Goal: Information Seeking & Learning: Find specific fact

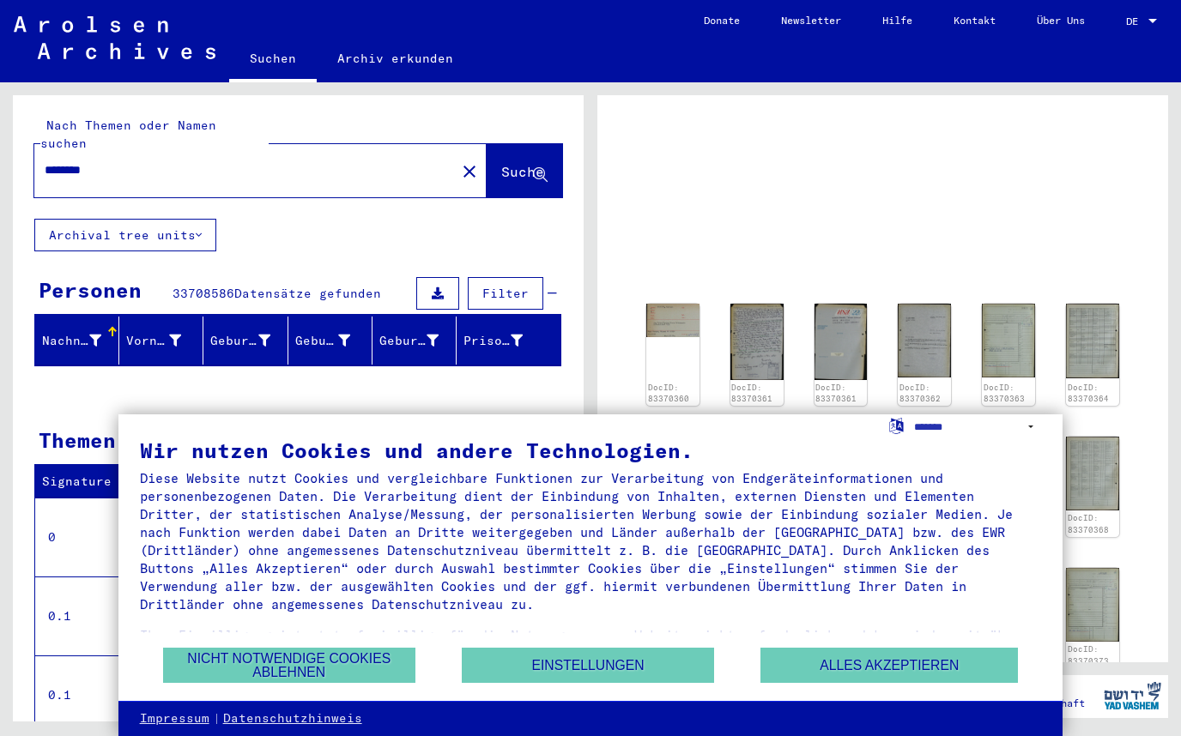
click at [931, 669] on button "Alles akzeptieren" at bounding box center [888, 665] width 257 height 35
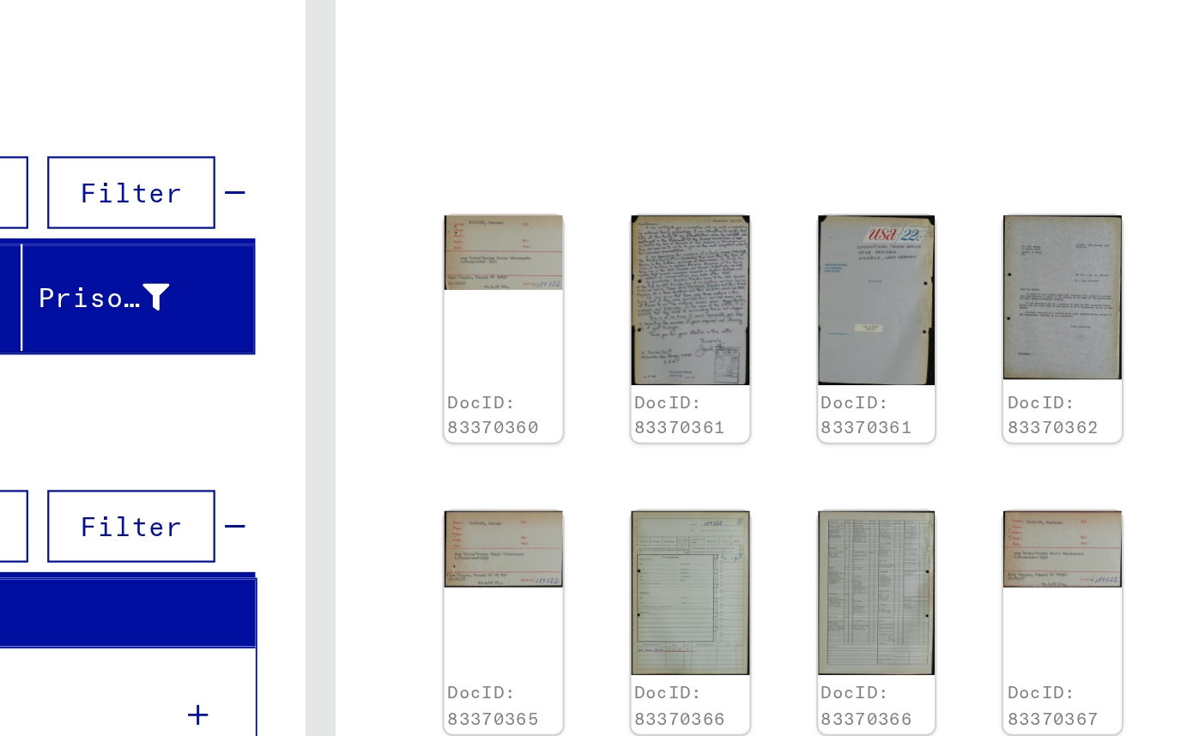
click at [730, 304] on img at bounding box center [756, 342] width 53 height 76
click at [731, 383] on link "DocID: 83370361" at bounding box center [751, 393] width 41 height 21
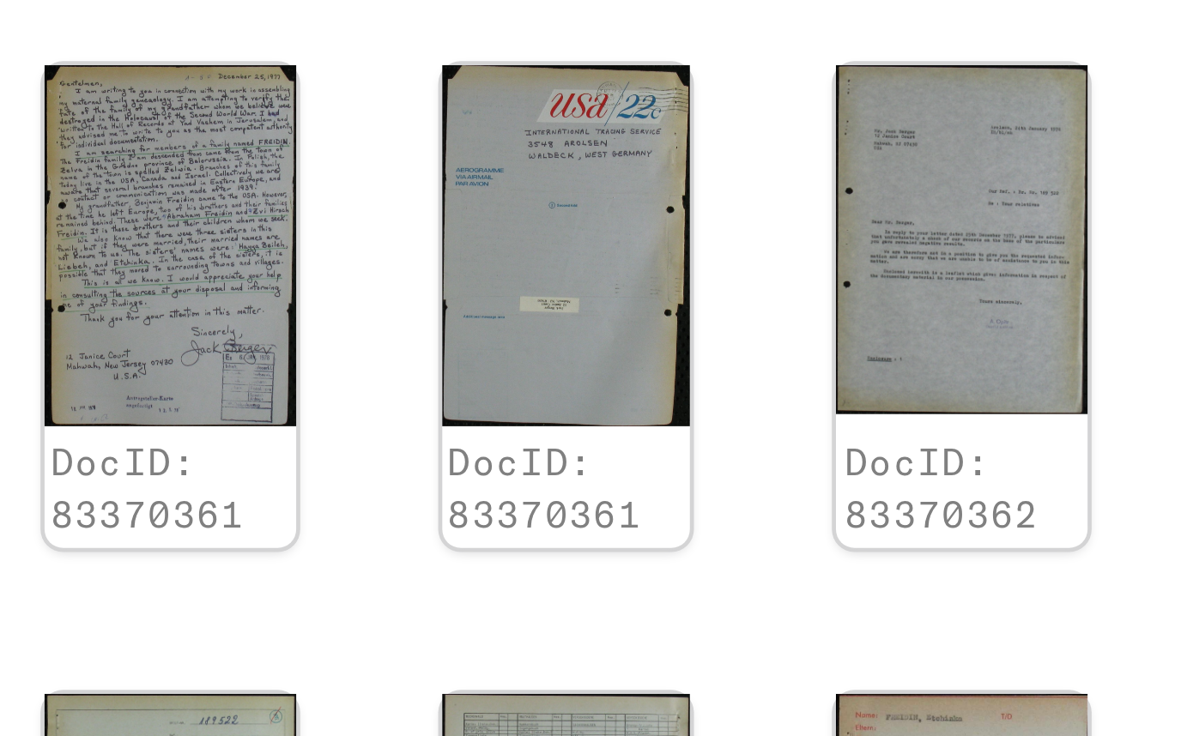
click at [898, 304] on img at bounding box center [924, 341] width 53 height 75
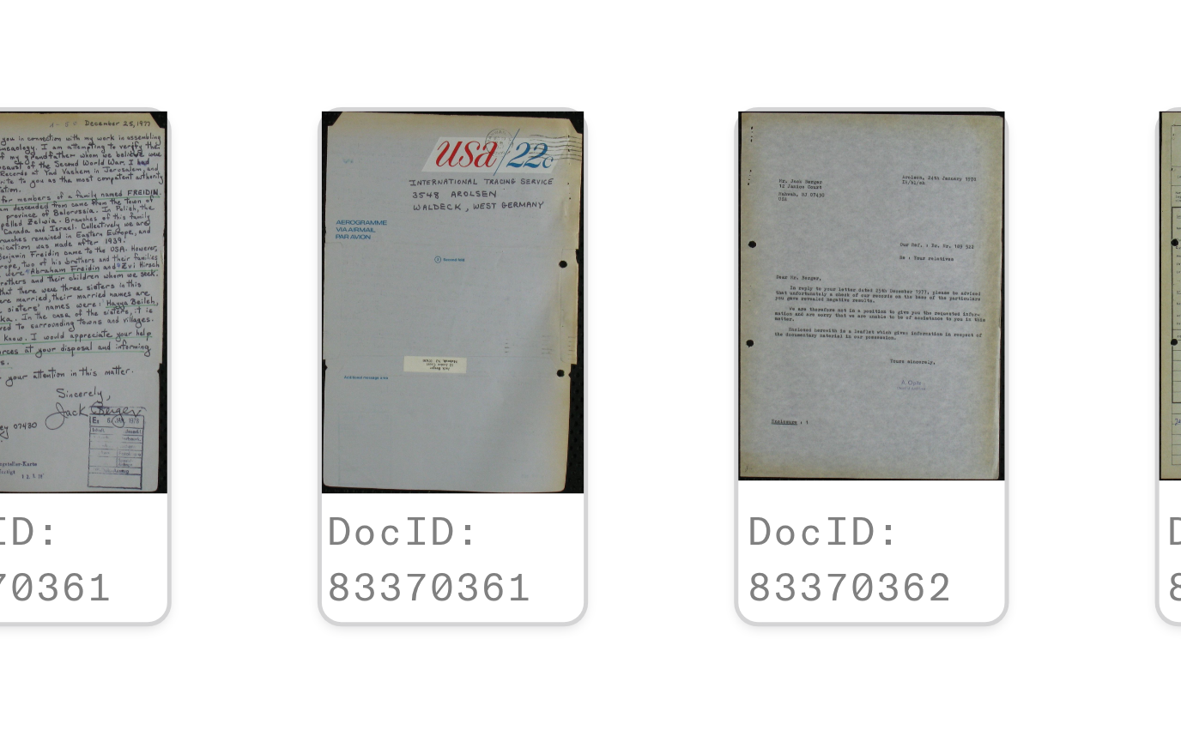
click at [900, 383] on link "DocID: 83370362" at bounding box center [920, 393] width 41 height 21
click at [898, 304] on img at bounding box center [924, 341] width 53 height 75
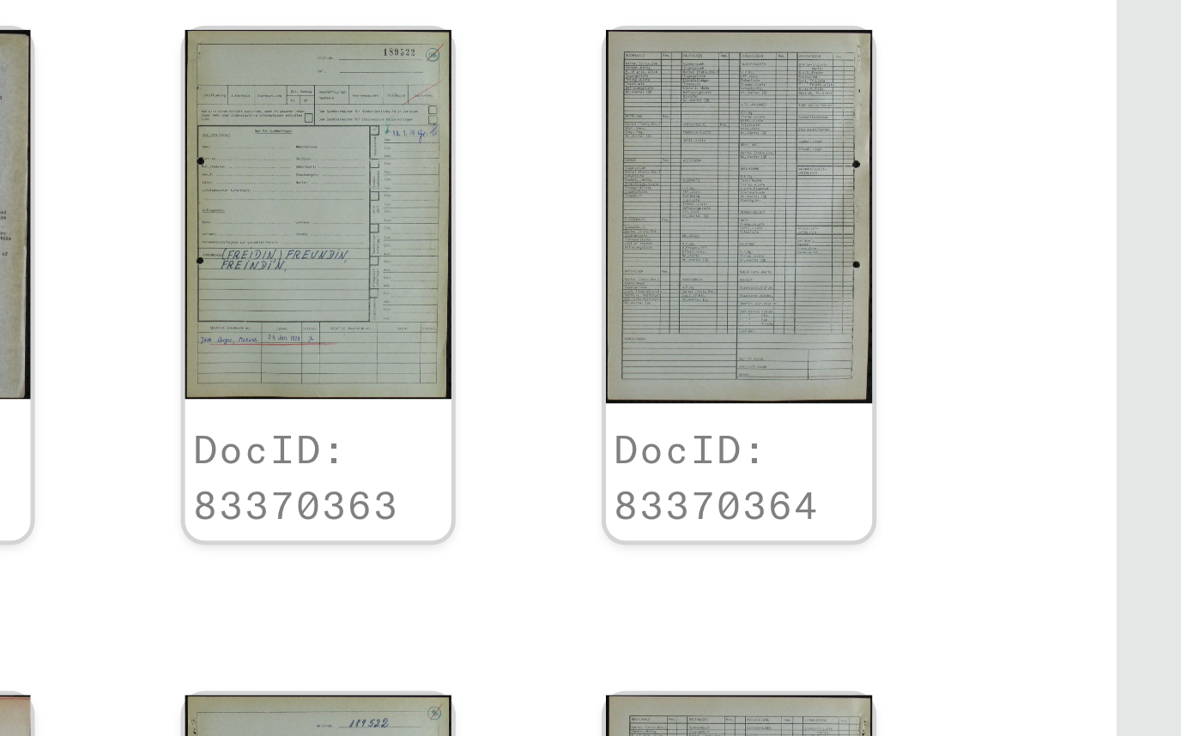
click at [1068, 383] on link "DocID: 83370364" at bounding box center [1088, 393] width 41 height 21
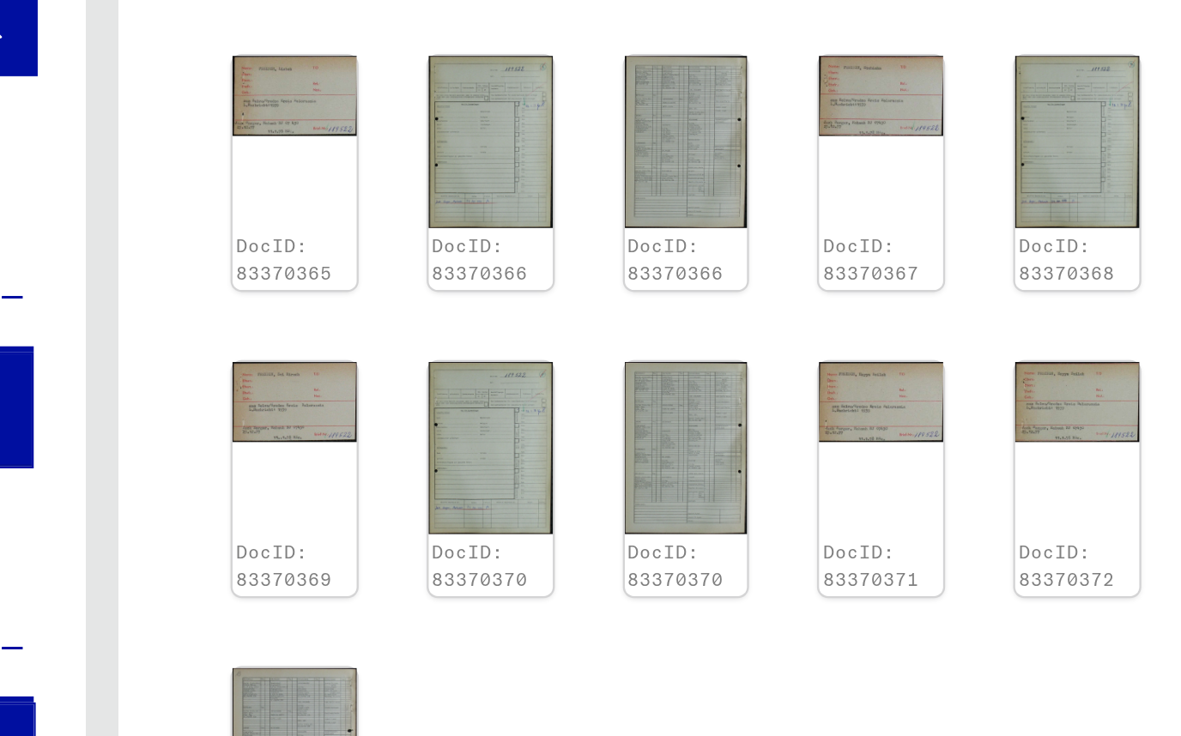
scroll to position [282, 0]
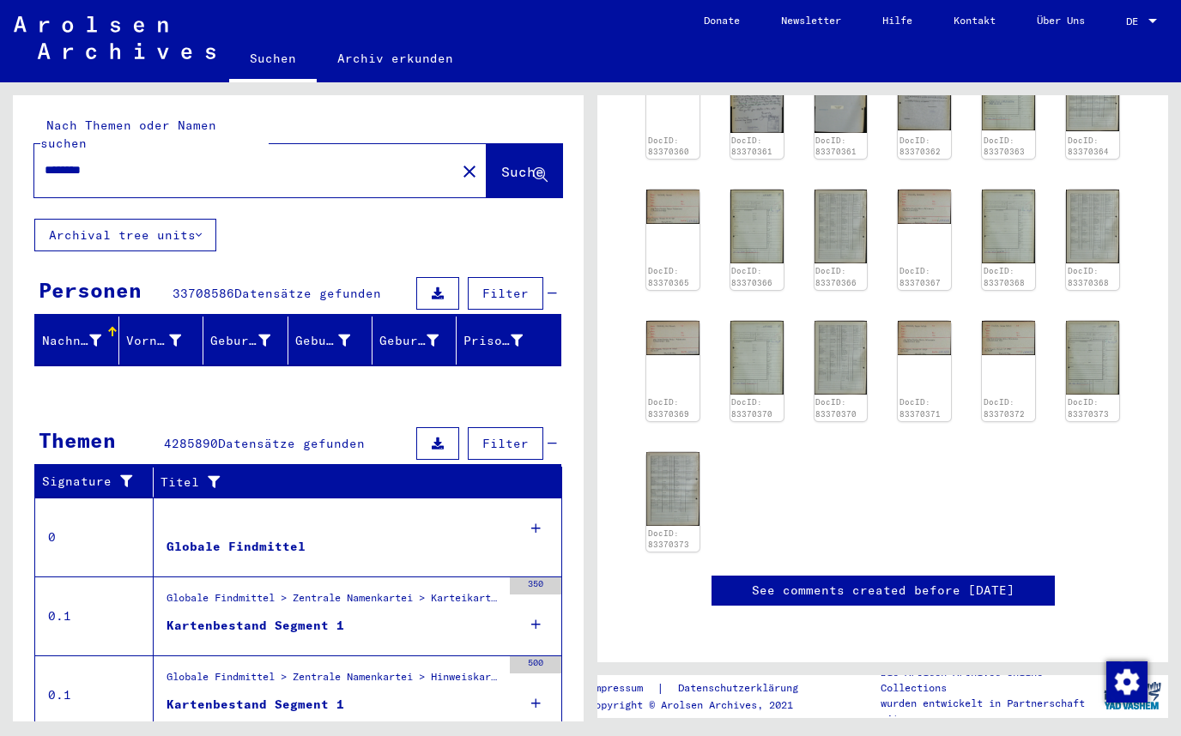
click at [1138, 25] on span "DE" at bounding box center [1135, 21] width 19 height 12
click at [1143, 24] on span "DE" at bounding box center [1135, 21] width 19 height 12
click at [1142, 25] on span "DE" at bounding box center [1135, 21] width 19 height 12
click at [1148, 18] on div at bounding box center [1152, 21] width 15 height 12
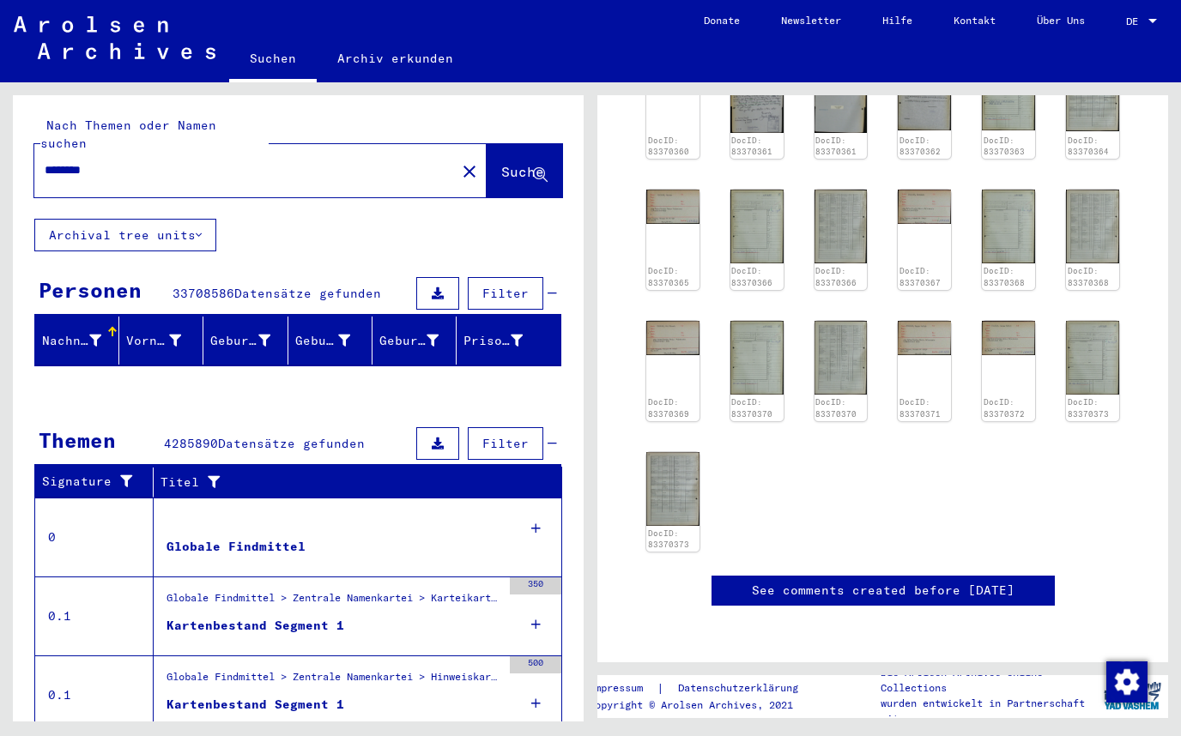
click at [1066, 22] on link "Über Uns" at bounding box center [1060, 20] width 89 height 41
click at [1137, 25] on span "DE" at bounding box center [1135, 21] width 19 height 12
click at [1145, 22] on span "DE" at bounding box center [1135, 21] width 19 height 12
click at [1174, 21] on link "DE DE" at bounding box center [1144, 20] width 76 height 41
click at [1156, 15] on div at bounding box center [1152, 21] width 15 height 12
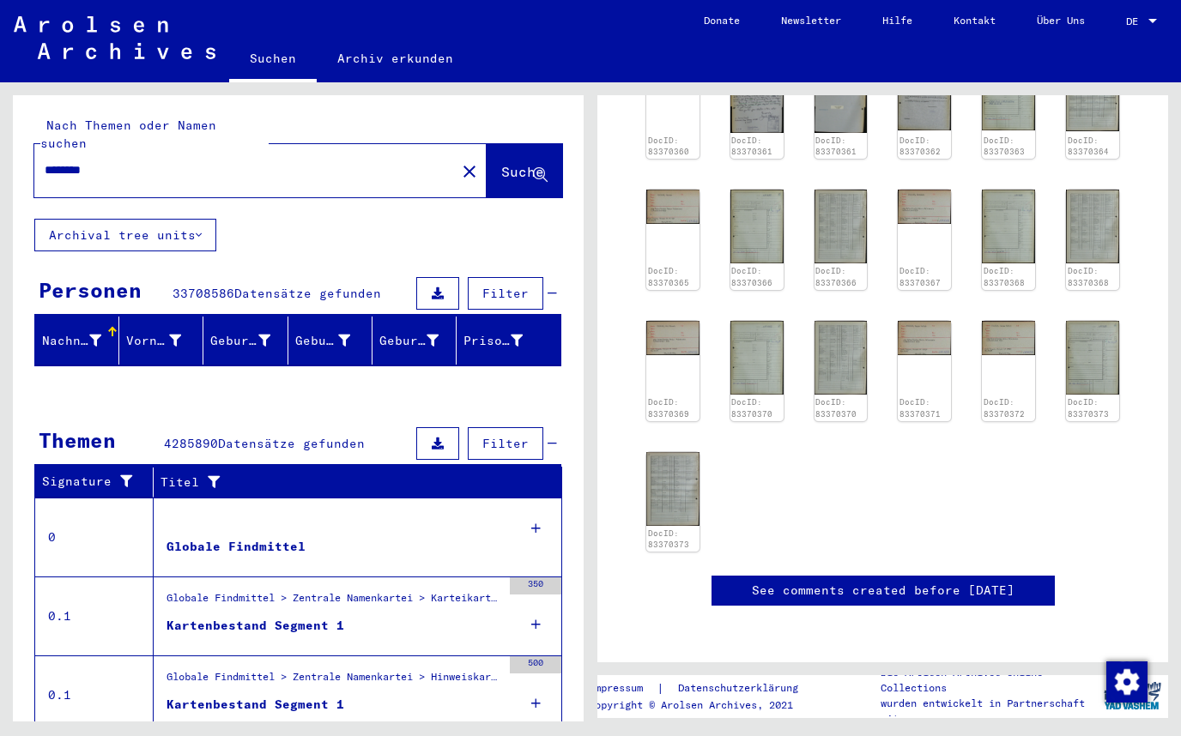
click at [1137, 26] on span "DE" at bounding box center [1135, 21] width 19 height 12
